Goal: Navigation & Orientation: Find specific page/section

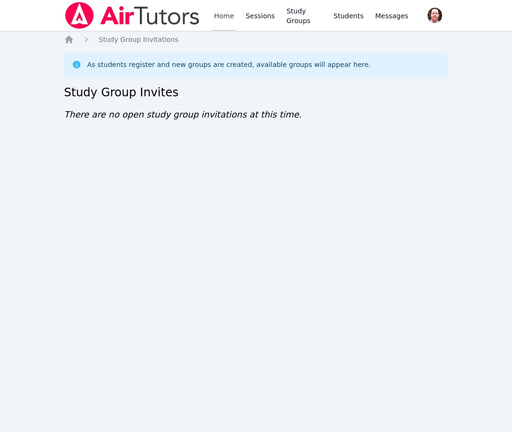
click at [222, 16] on link "Home" at bounding box center [224, 15] width 24 height 31
